Goal: Task Accomplishment & Management: Use online tool/utility

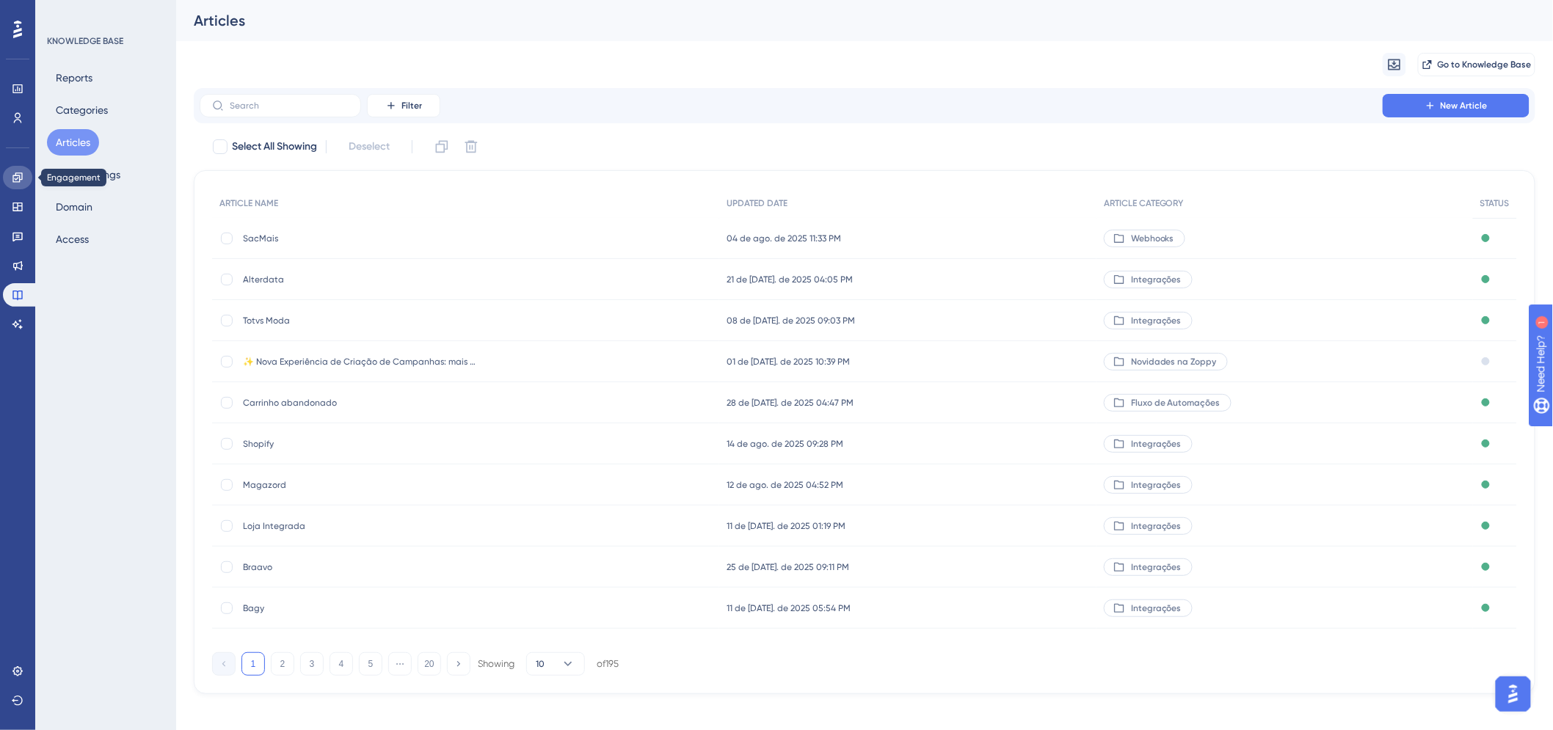
click at [19, 183] on link at bounding box center [17, 177] width 29 height 23
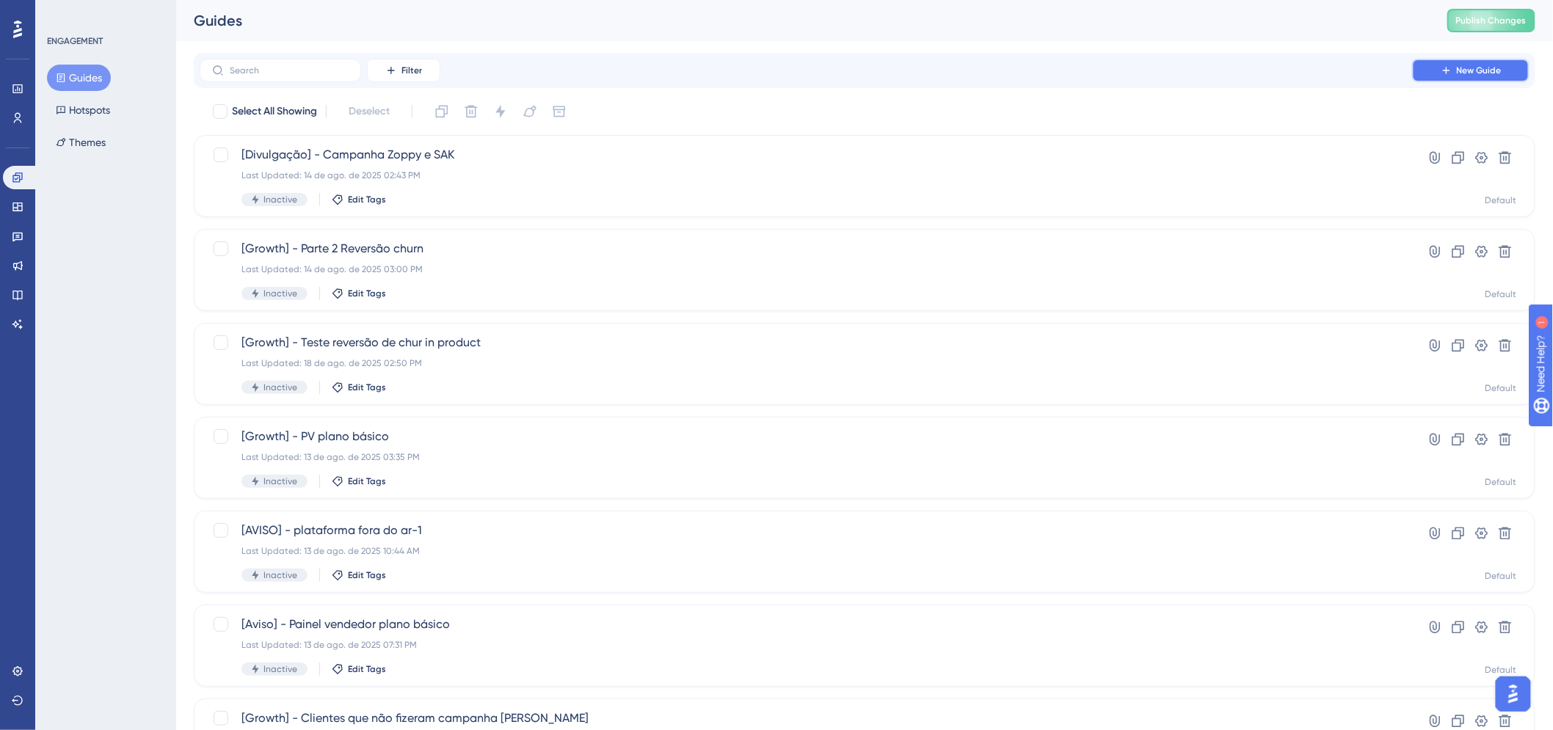
click at [1470, 79] on button "New Guide" at bounding box center [1470, 70] width 117 height 23
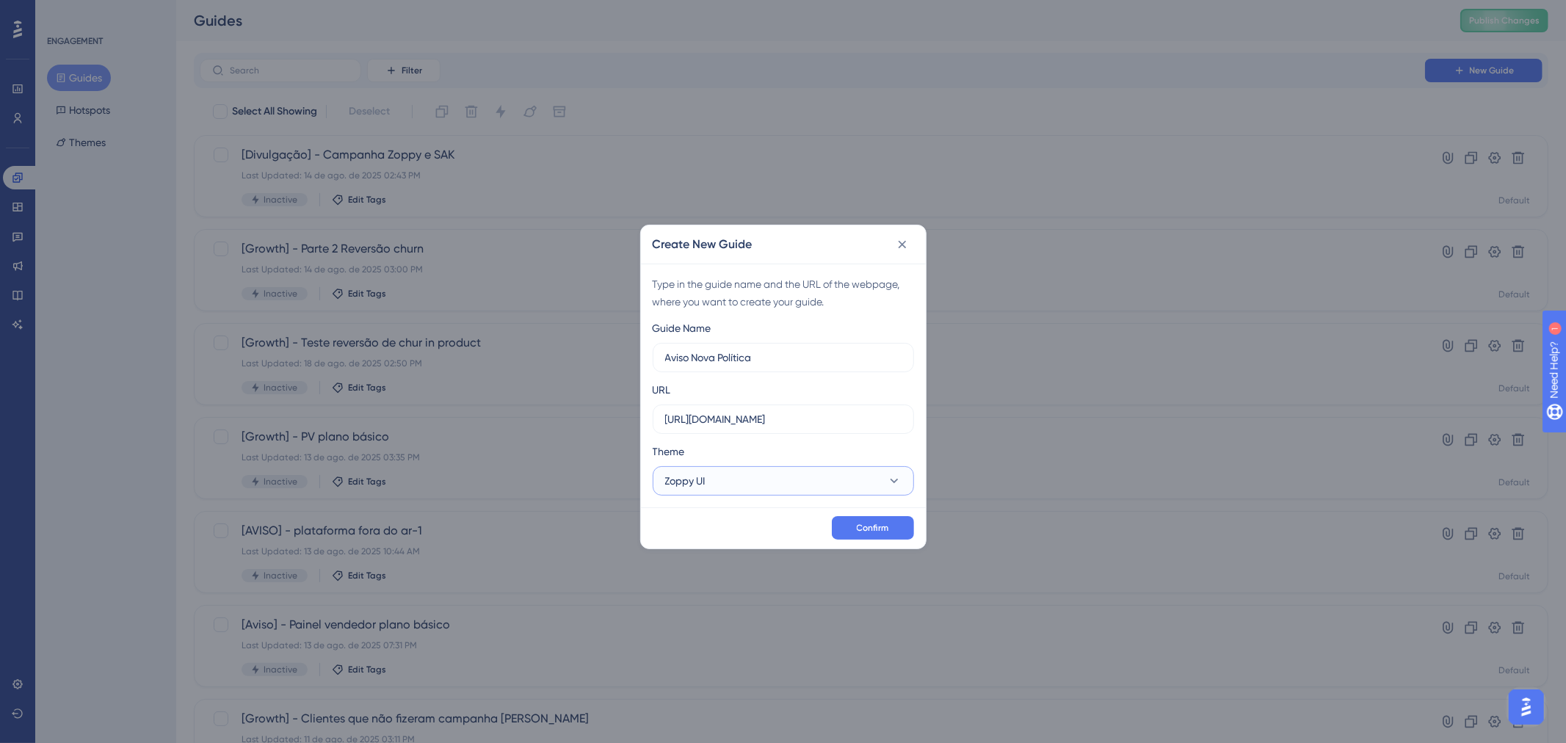
click at [707, 486] on button "Zoppy UI" at bounding box center [783, 480] width 261 height 29
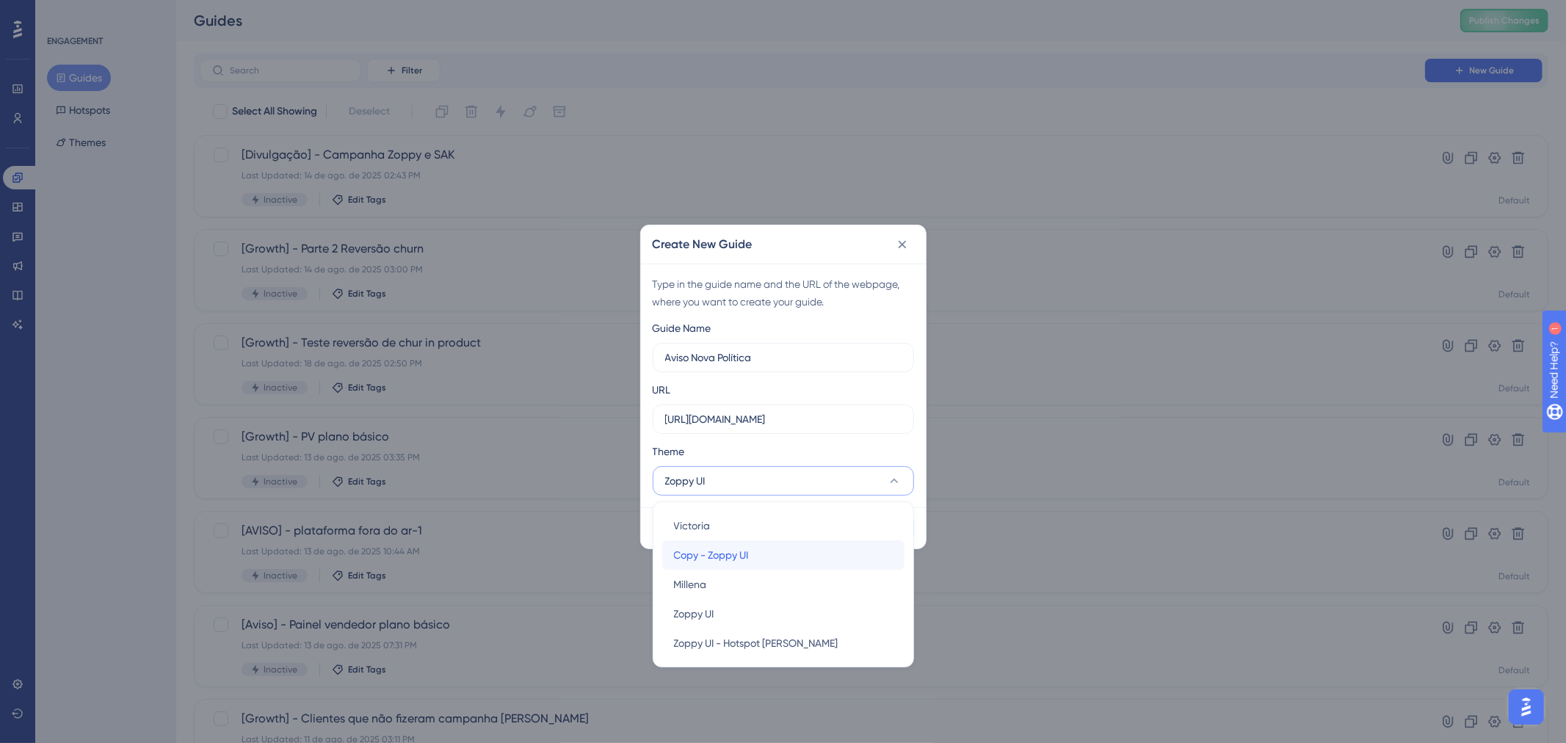
click at [713, 549] on span "Copy - Zoppy UI" at bounding box center [711, 555] width 75 height 18
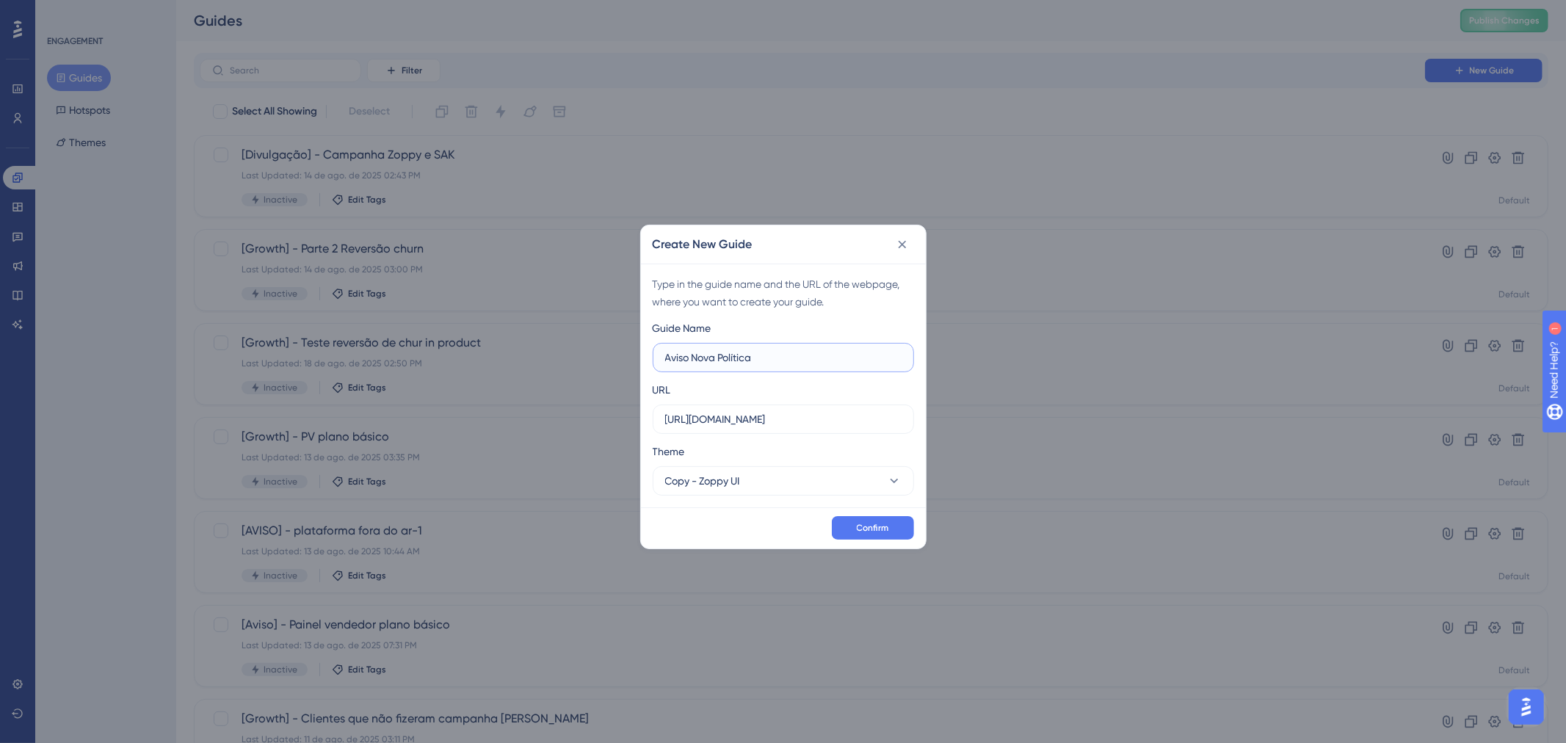
click at [788, 357] on input "Aviso Nova Política" at bounding box center [783, 357] width 236 height 16
type input "Aviso Nova Política Meta"
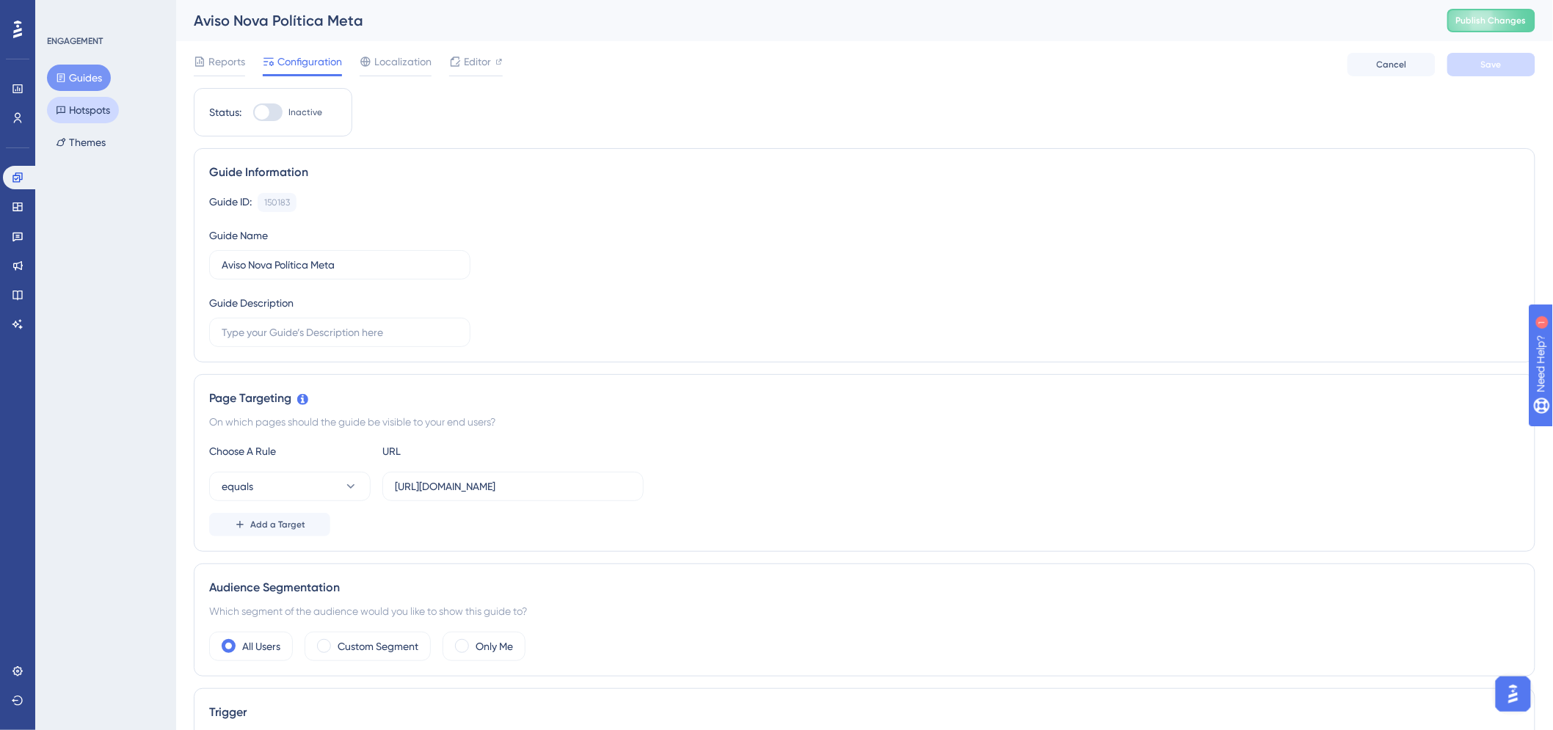
click at [82, 101] on button "Hotspots" at bounding box center [83, 110] width 72 height 26
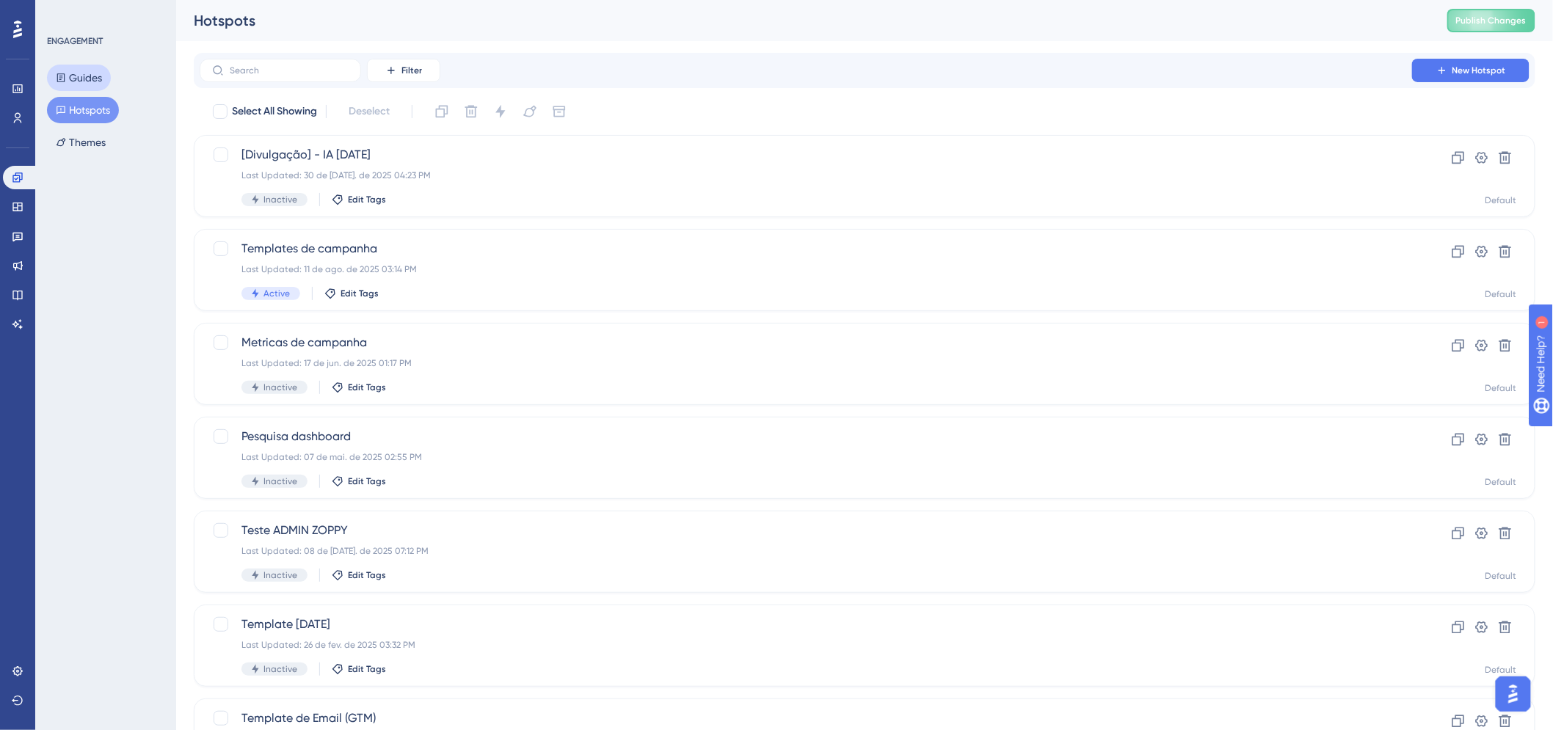
click at [88, 79] on button "Guides" at bounding box center [79, 78] width 64 height 26
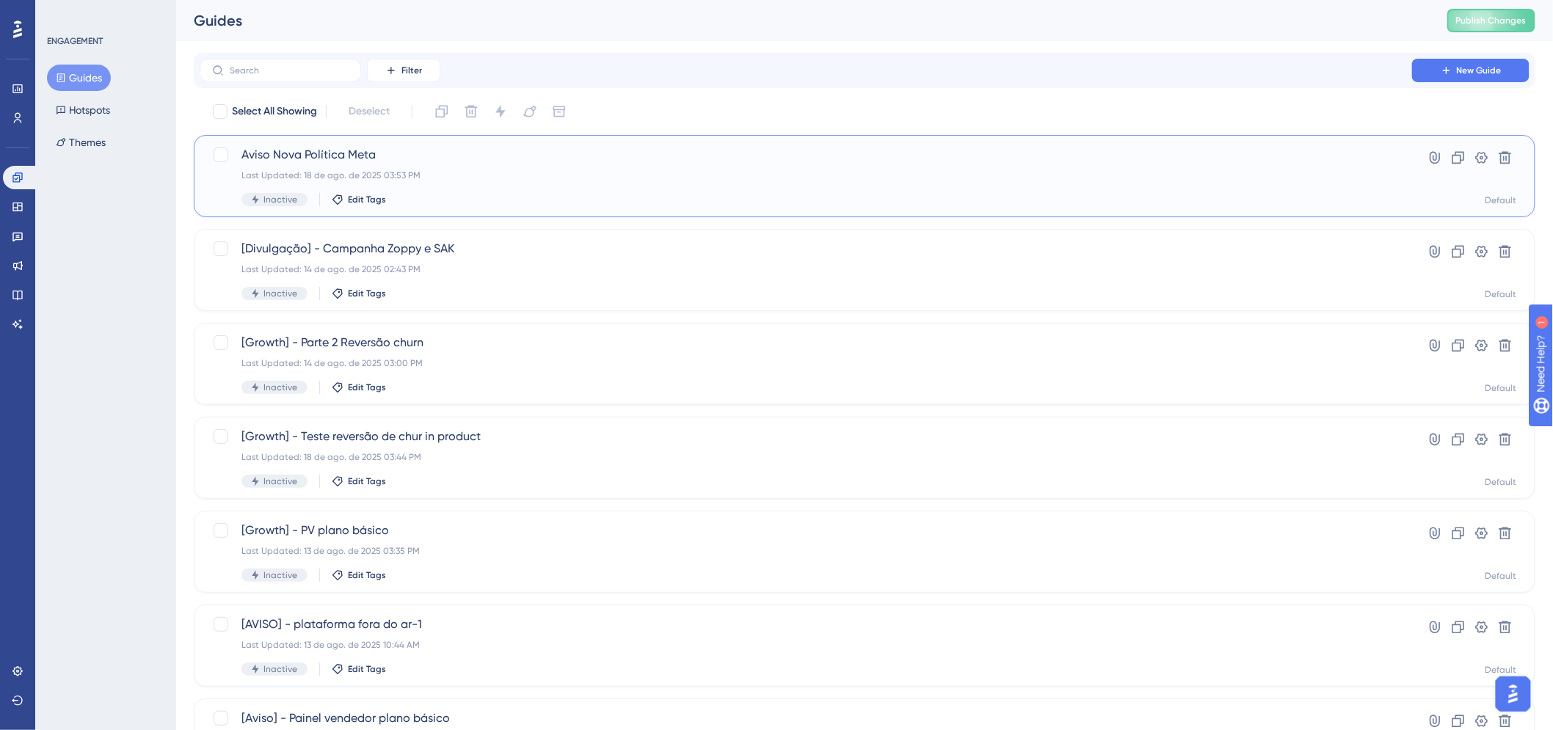
click at [306, 159] on span "Aviso Nova Política Meta" at bounding box center [805, 155] width 1129 height 18
